Goal: Task Accomplishment & Management: Use online tool/utility

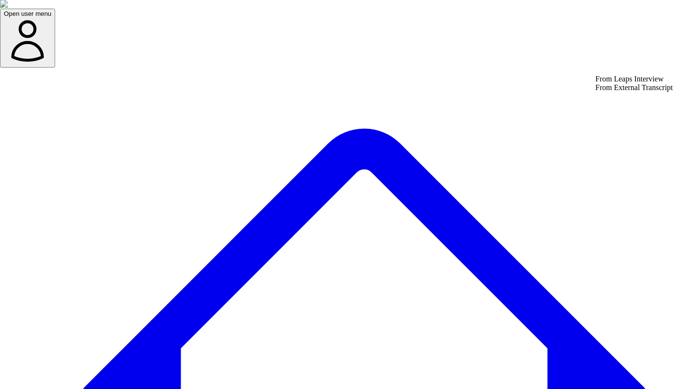
click at [617, 81] on div "From Leaps Interview" at bounding box center [635, 79] width 78 height 9
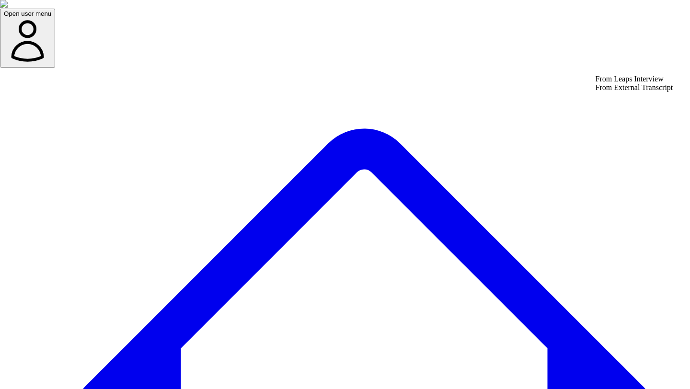
click at [605, 83] on div "From Leaps Interview" at bounding box center [635, 79] width 78 height 9
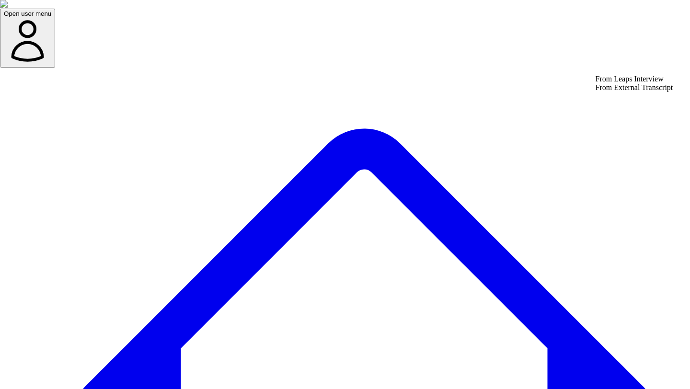
click at [625, 82] on div "From Leaps Interview" at bounding box center [635, 79] width 78 height 9
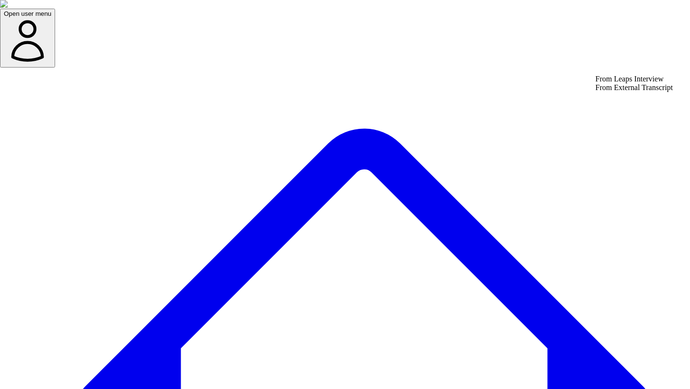
click at [624, 83] on div "From Leaps Interview" at bounding box center [635, 79] width 78 height 9
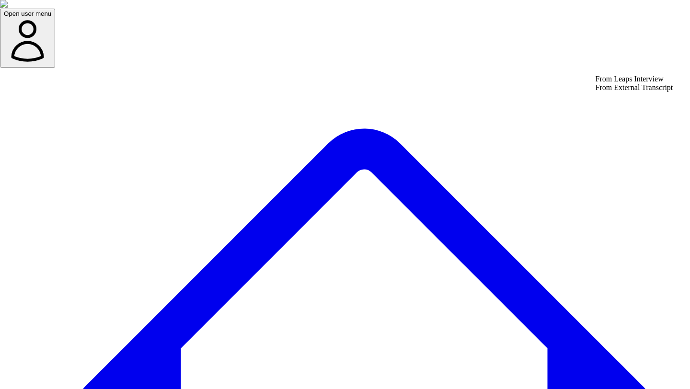
click at [613, 83] on div "From Leaps Interview" at bounding box center [635, 79] width 78 height 9
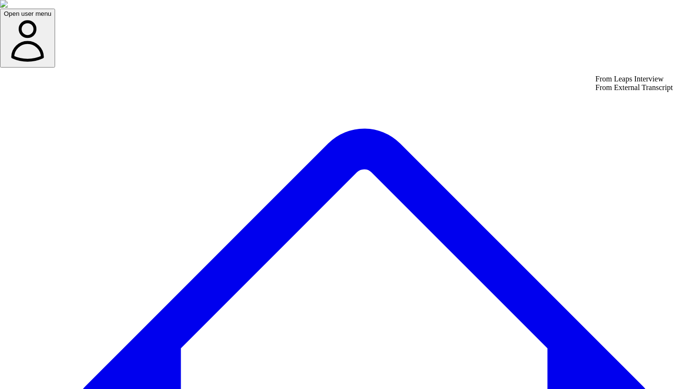
click at [623, 82] on div "From Leaps Interview" at bounding box center [635, 79] width 78 height 9
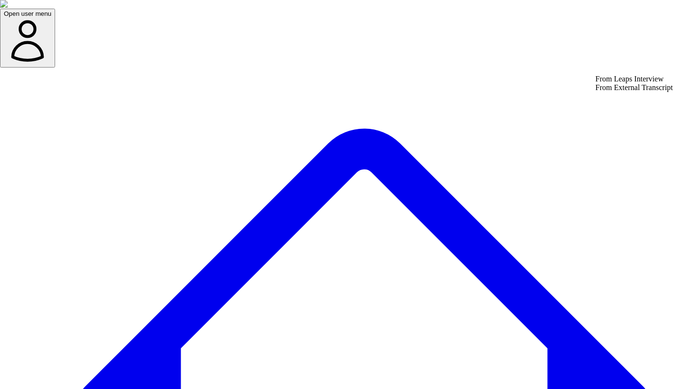
click at [622, 92] on div "From External Transcript" at bounding box center [635, 87] width 78 height 9
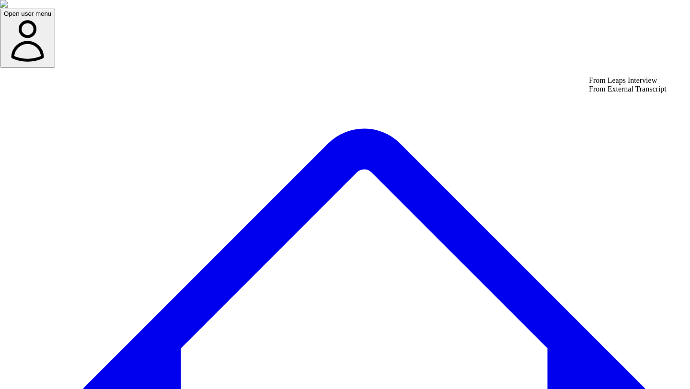
click at [620, 81] on div "From Leaps Interview" at bounding box center [628, 80] width 78 height 9
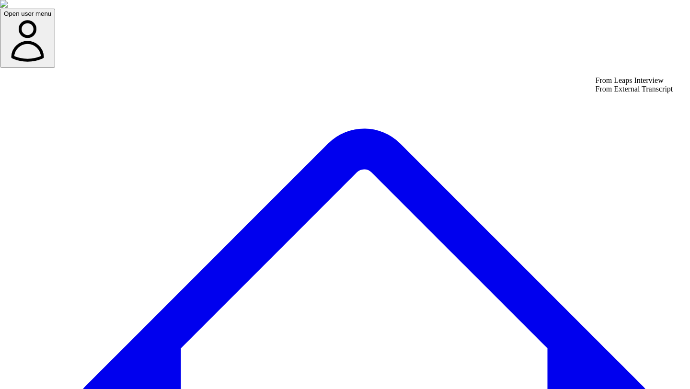
click at [622, 81] on div "From Leaps Interview" at bounding box center [635, 80] width 78 height 9
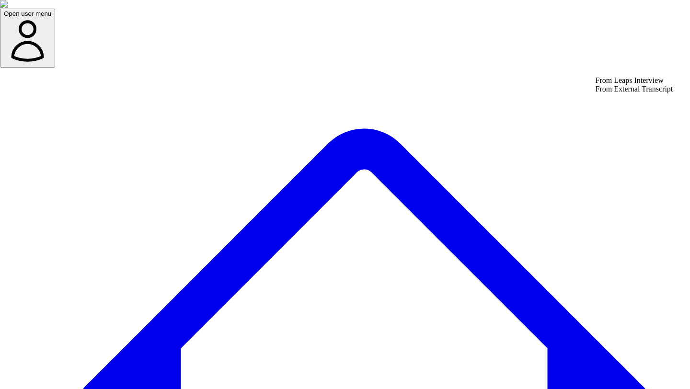
click at [630, 85] on div "From Leaps Interview" at bounding box center [635, 80] width 78 height 9
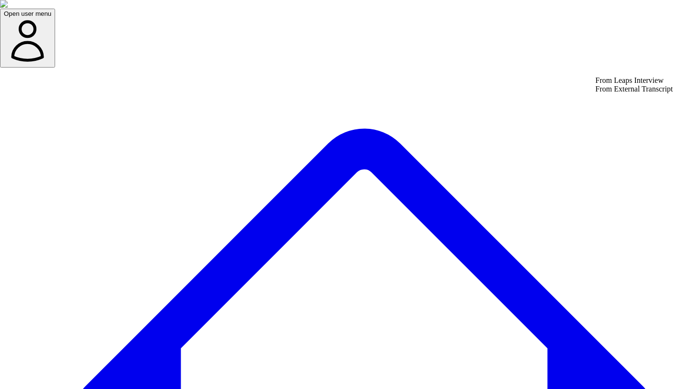
click at [619, 80] on div "From Leaps Interview" at bounding box center [635, 80] width 78 height 9
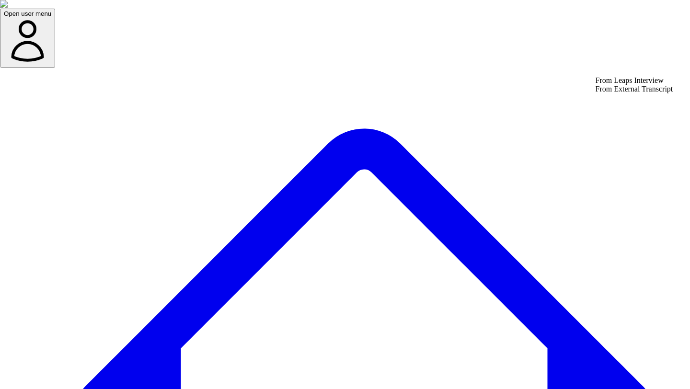
click at [626, 84] on div "From Leaps Interview" at bounding box center [635, 80] width 78 height 9
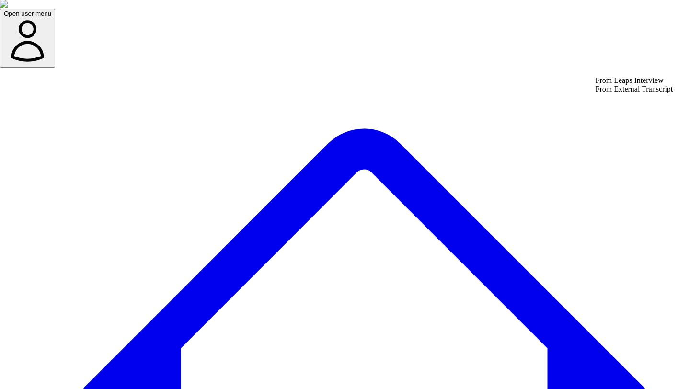
click at [618, 85] on div "From Leaps Interview" at bounding box center [635, 80] width 78 height 9
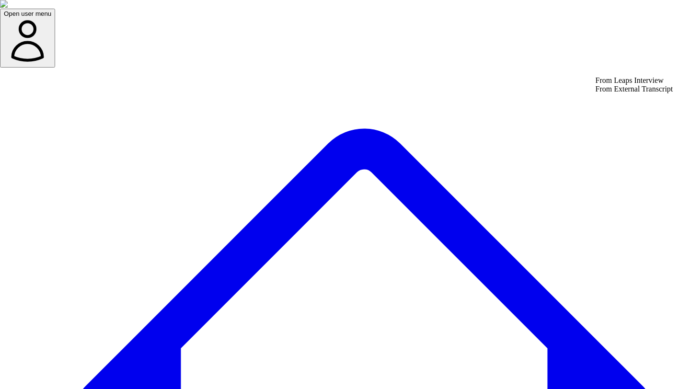
click at [617, 93] on div "From External Transcript" at bounding box center [635, 89] width 78 height 9
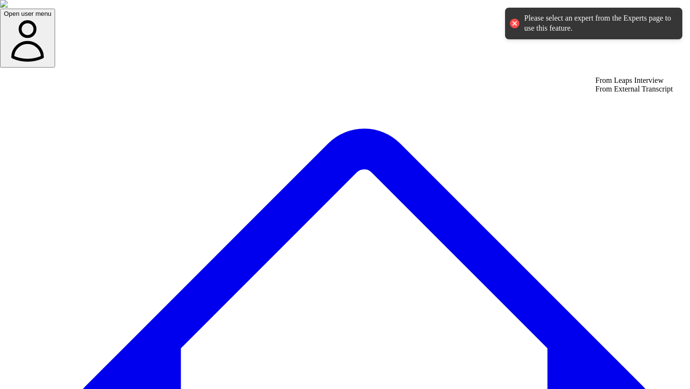
click at [624, 93] on div "From External Transcript" at bounding box center [635, 89] width 78 height 9
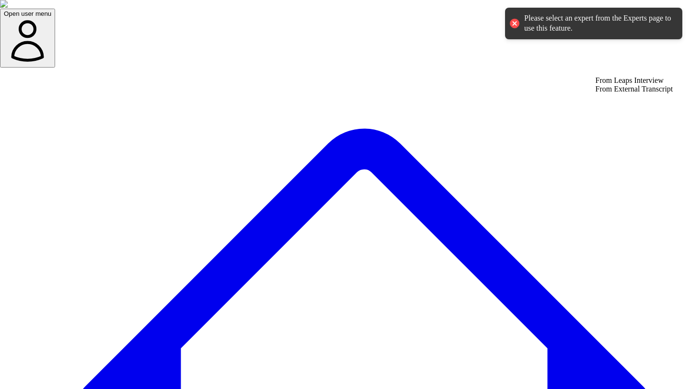
click at [626, 85] on div "From Leaps Interview" at bounding box center [635, 80] width 78 height 9
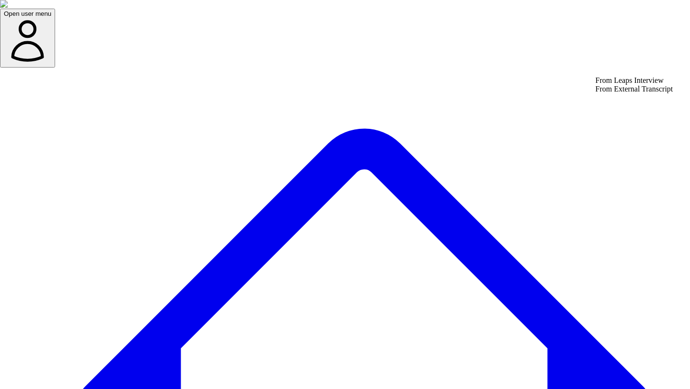
click at [614, 82] on div "From Leaps Interview" at bounding box center [635, 80] width 78 height 9
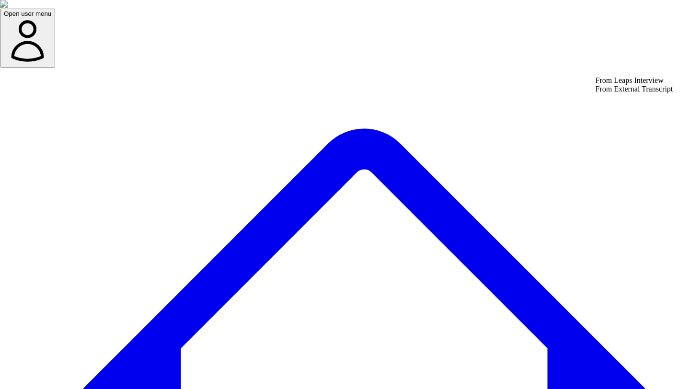
click at [624, 85] on div "From Leaps Interview" at bounding box center [635, 80] width 78 height 9
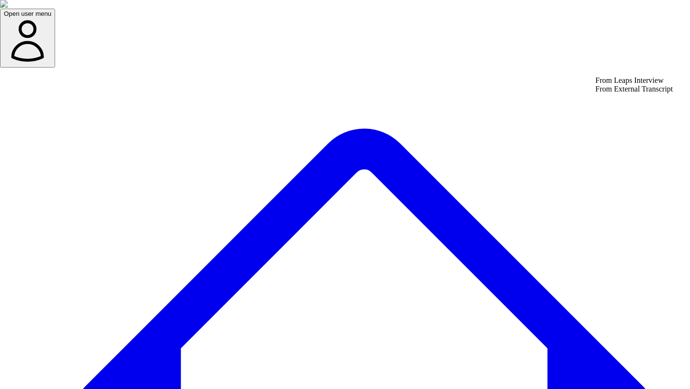
click at [629, 93] on div "From External Transcript" at bounding box center [635, 89] width 78 height 9
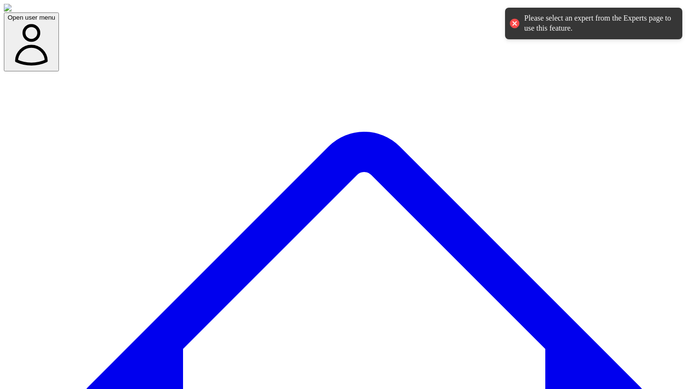
click at [570, 12] on div "Please select an expert from the Experts page to use this feature." at bounding box center [593, 24] width 177 height 32
copy div "Please select an expert from the Experts page to use this feature."
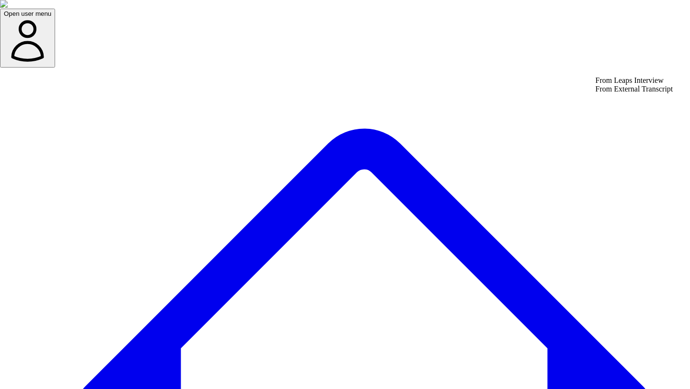
click at [621, 85] on div "From Leaps Interview" at bounding box center [635, 80] width 78 height 9
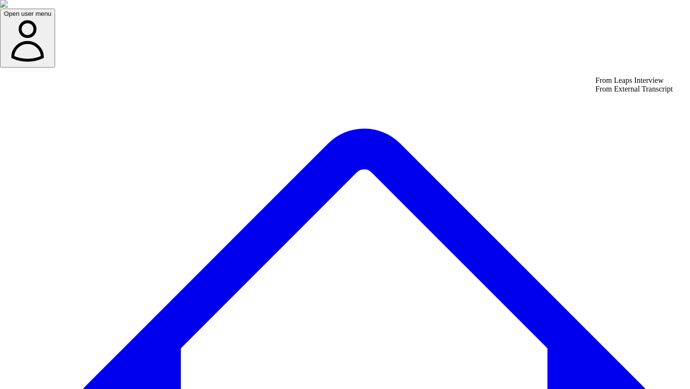
click at [631, 93] on div "From External Transcript" at bounding box center [635, 89] width 78 height 9
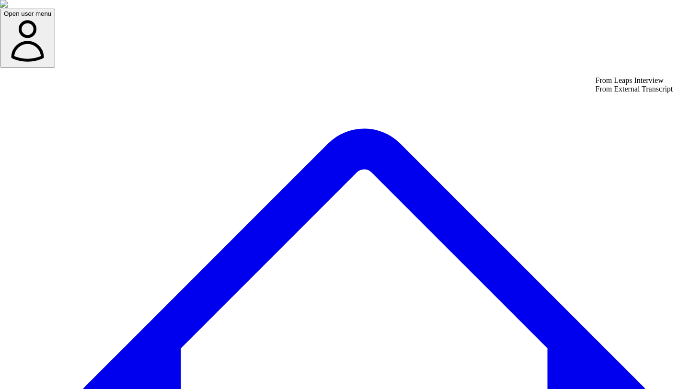
click at [623, 85] on div "From Leaps Interview" at bounding box center [635, 80] width 78 height 9
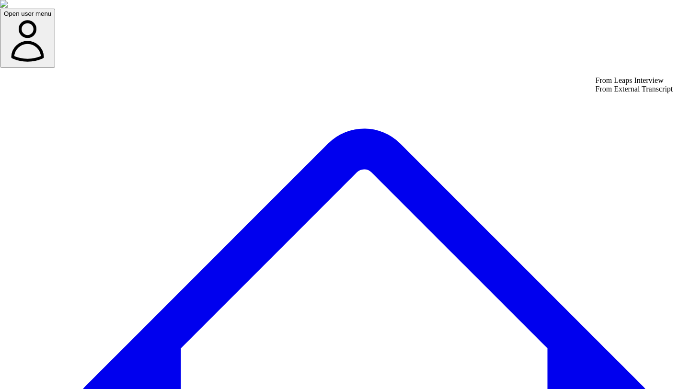
click at [617, 85] on div "From Leaps Interview" at bounding box center [635, 80] width 78 height 9
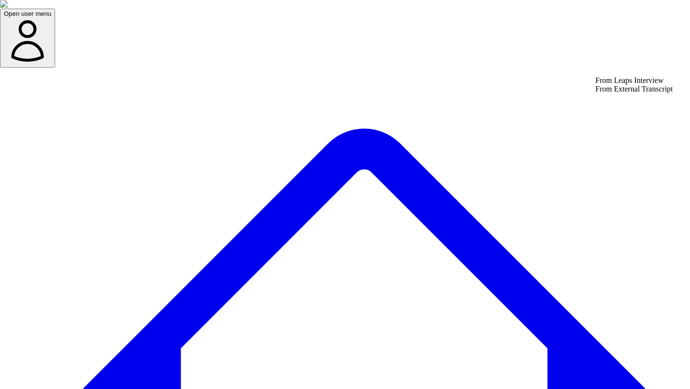
click at [618, 93] on div "From External Transcript" at bounding box center [635, 89] width 78 height 9
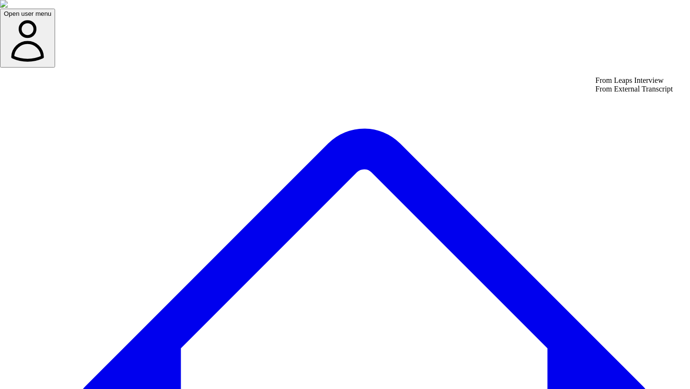
click at [613, 85] on div "From Leaps Interview" at bounding box center [635, 80] width 78 height 9
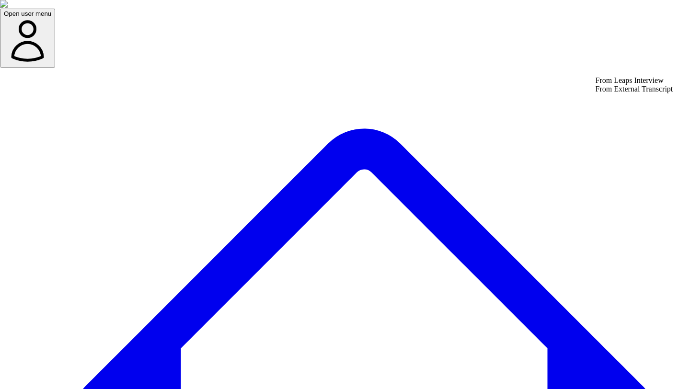
click at [623, 93] on div "From External Transcript" at bounding box center [635, 89] width 78 height 9
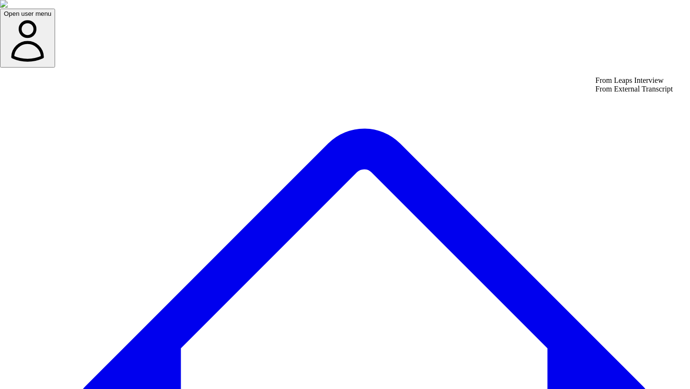
click at [624, 93] on div "From External Transcript" at bounding box center [635, 89] width 78 height 9
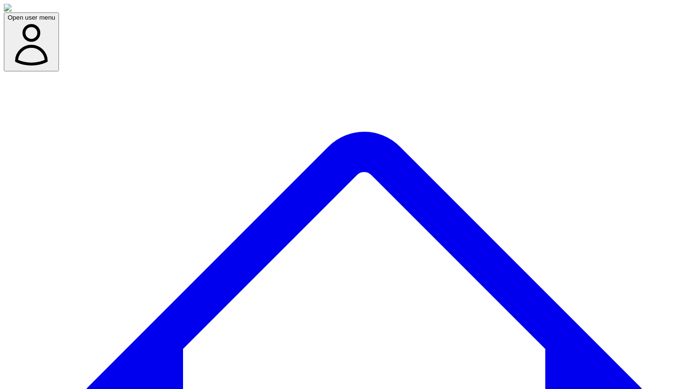
drag, startPoint x: 323, startPoint y: 108, endPoint x: 239, endPoint y: 111, distance: 83.4
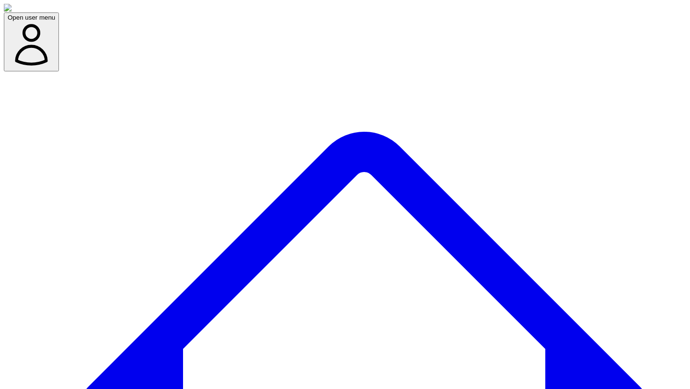
copy h3 "Select an Expert"
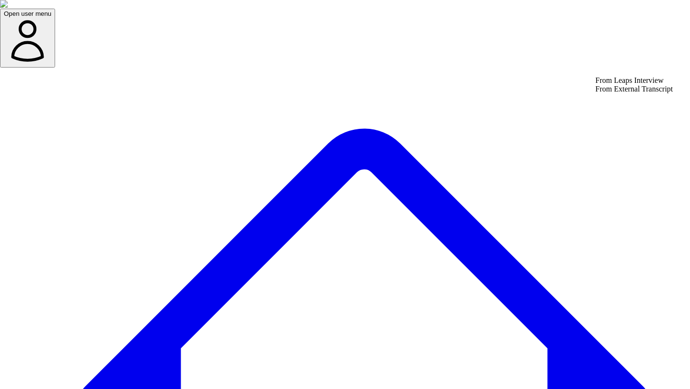
click at [609, 93] on div "From Leaps Interview From External Transcript" at bounding box center [635, 84] width 78 height 17
click at [610, 93] on div "From External Transcript" at bounding box center [635, 89] width 78 height 9
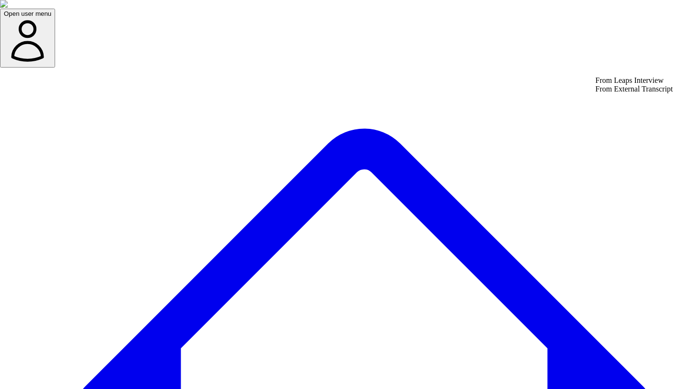
click at [630, 93] on div "From External Transcript" at bounding box center [635, 89] width 78 height 9
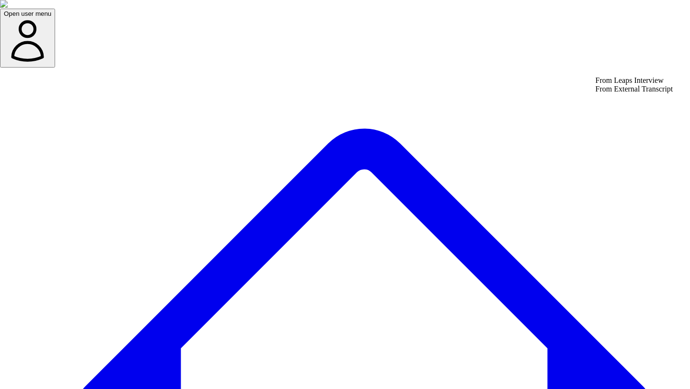
click at [621, 93] on div "From External Transcript" at bounding box center [635, 89] width 78 height 9
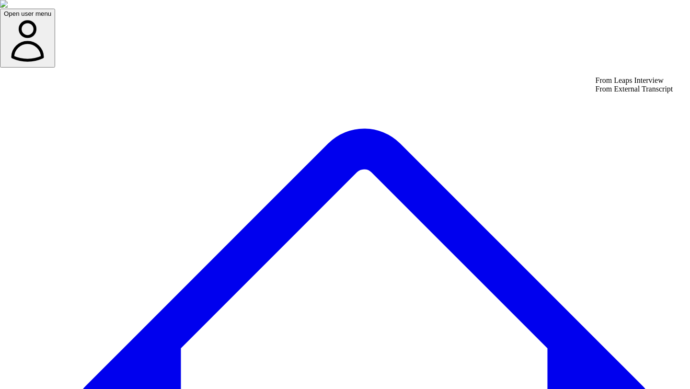
click at [620, 93] on div "From External Transcript" at bounding box center [635, 89] width 78 height 9
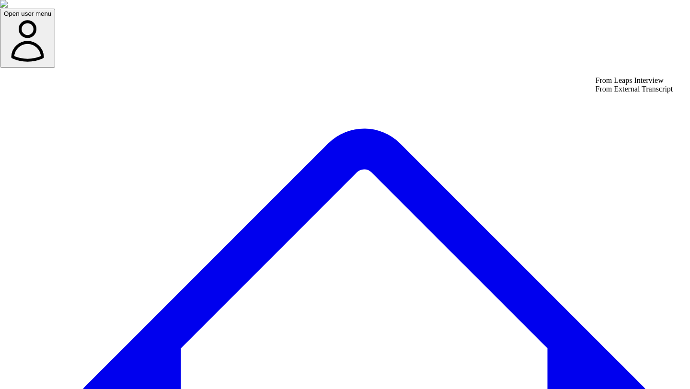
click at [629, 85] on div "From Leaps Interview" at bounding box center [635, 80] width 78 height 9
